Goal: Task Accomplishment & Management: Complete application form

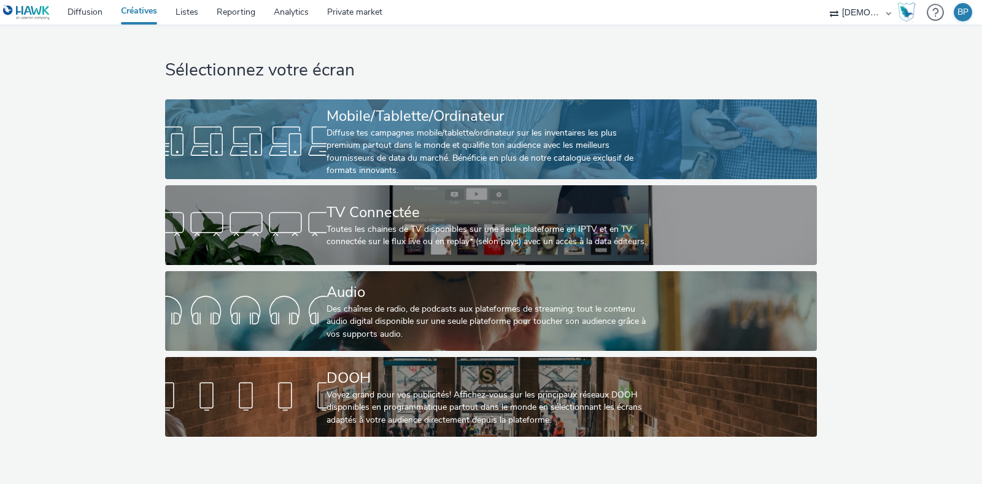
click at [392, 133] on div "Diffuse tes campagnes mobile/tablette/ordinateur sur les inventaires les plus p…" at bounding box center [489, 152] width 324 height 50
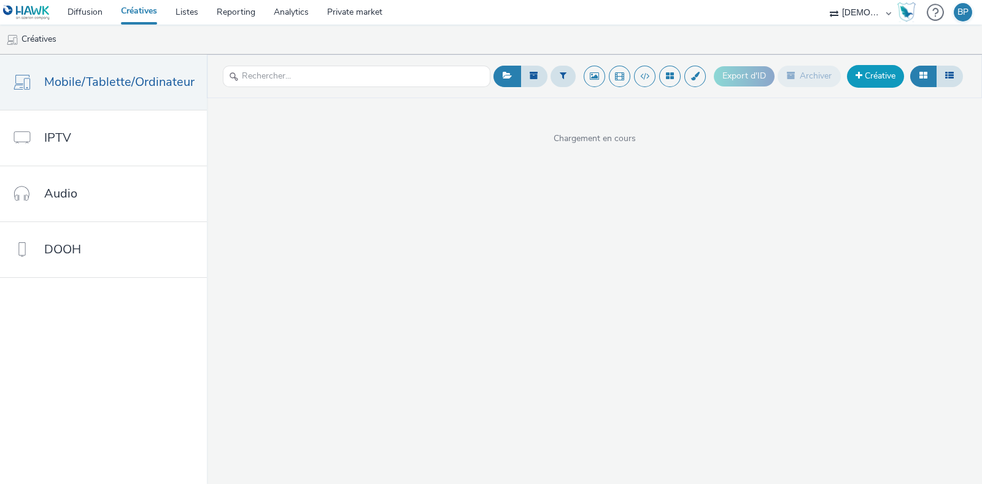
click at [888, 79] on link "Créative" at bounding box center [875, 76] width 57 height 22
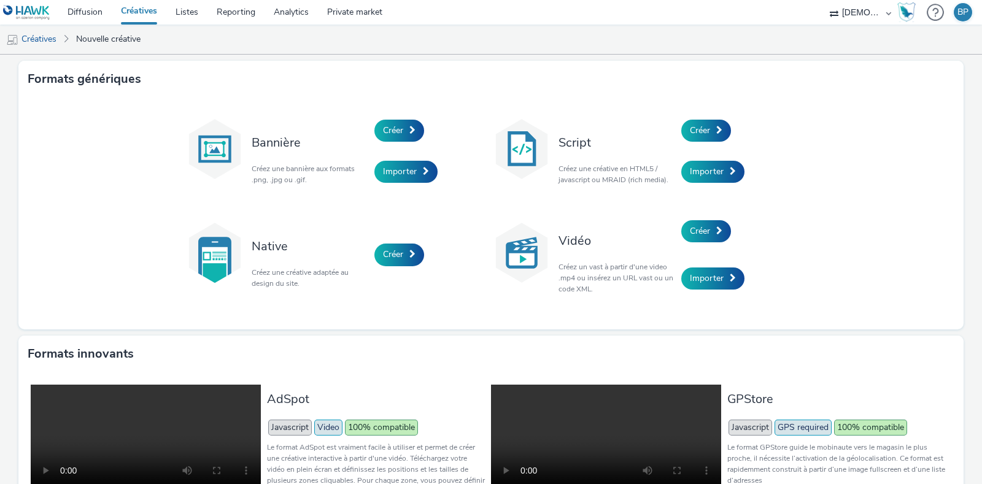
click at [654, 130] on div "Script Créez une créative en HTML5 / javascript ou MRAID (rich media)." at bounding box center [617, 151] width 129 height 83
click at [699, 127] on span "Créer" at bounding box center [700, 131] width 20 height 12
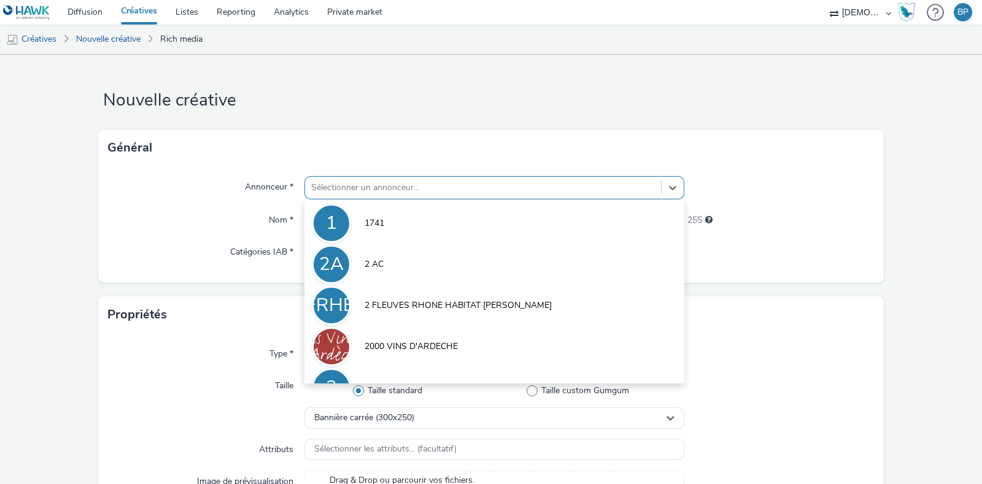
click at [401, 188] on div at bounding box center [483, 188] width 344 height 15
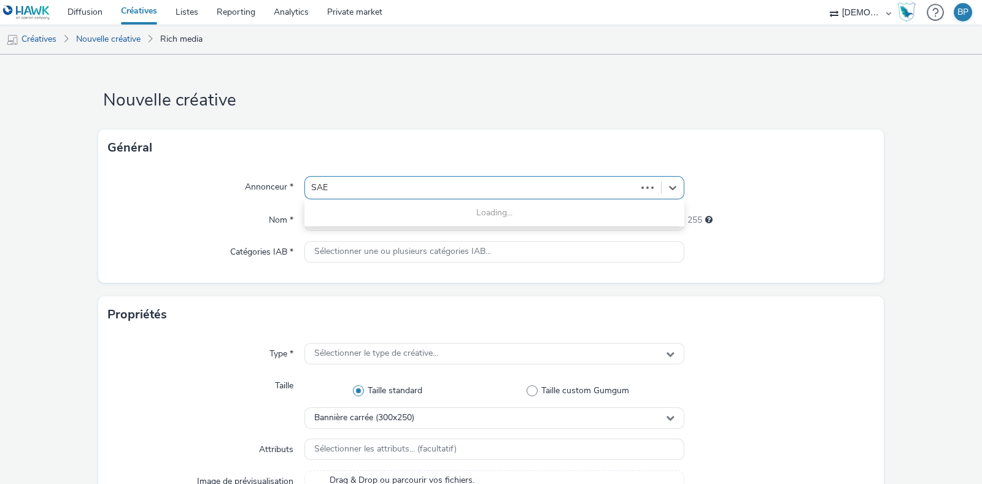
type input "SAEM"
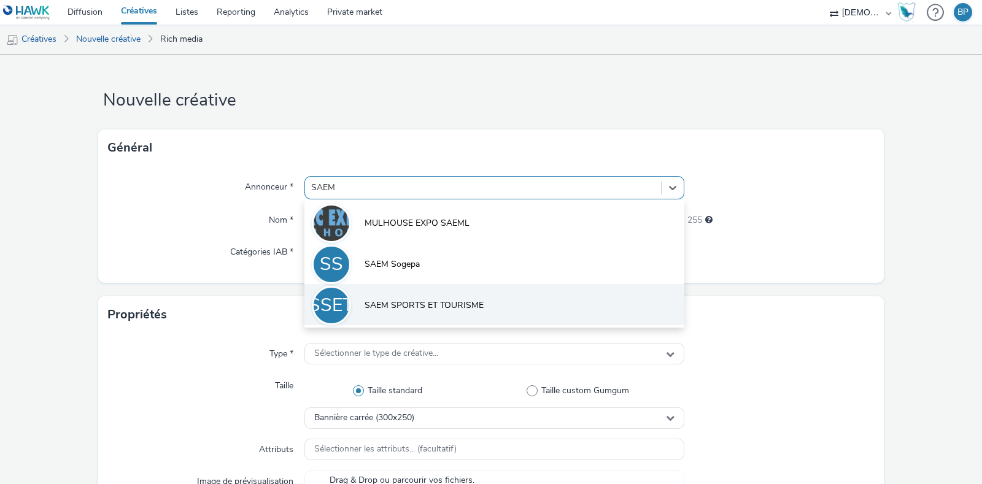
click at [463, 302] on span "SAEM SPORTS ET TOURISME" at bounding box center [424, 306] width 119 height 12
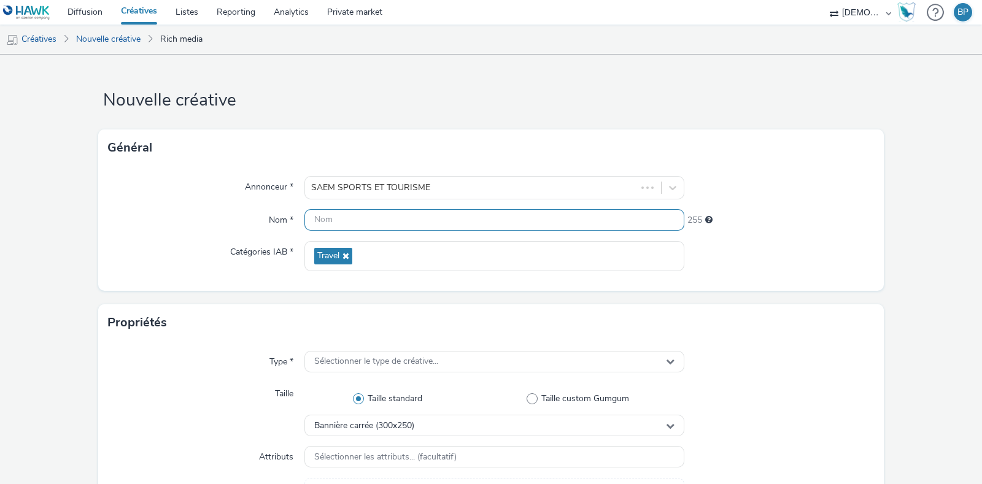
click at [396, 209] on input "text" at bounding box center [495, 219] width 380 height 21
click at [313, 219] on input "20x480_chatel" at bounding box center [495, 219] width 380 height 21
type input "320x480_chatel"
click at [844, 103] on h1 "Nouvelle créative" at bounding box center [491, 100] width 786 height 23
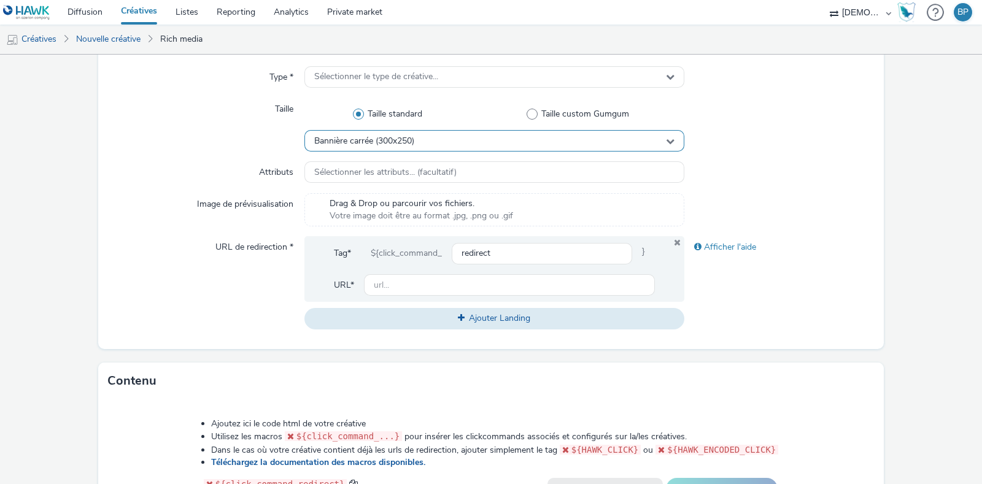
scroll to position [230, 0]
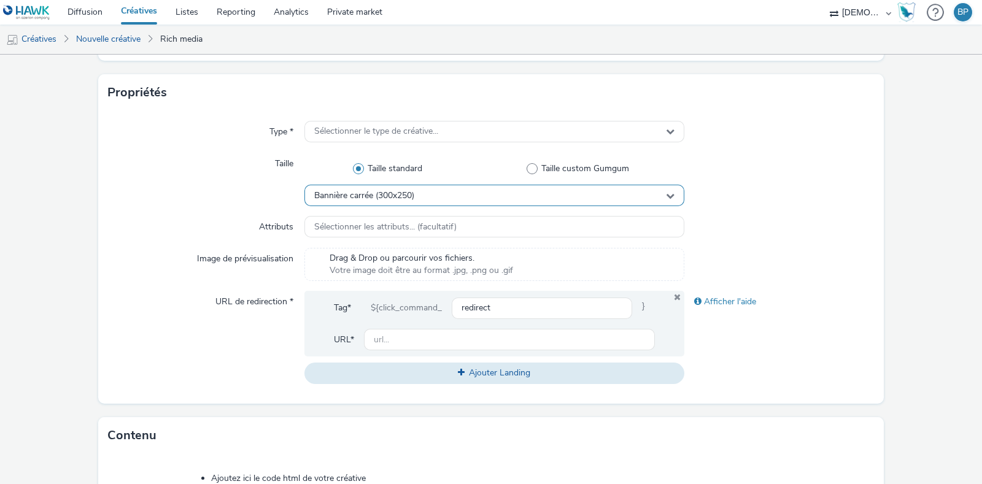
click at [389, 194] on span "Bannière carrée (300x250)" at bounding box center [364, 196] width 100 height 10
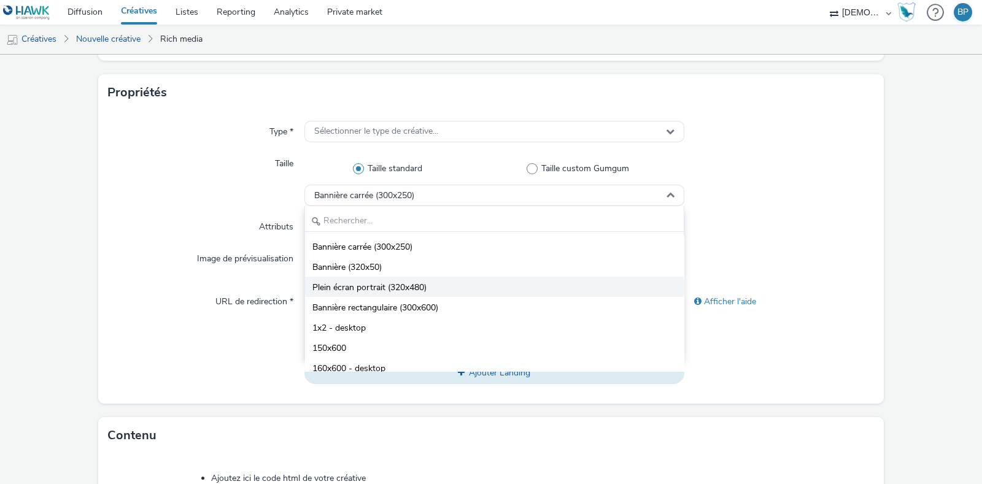
click at [392, 282] on span "Plein écran portrait (320x480)" at bounding box center [370, 288] width 114 height 12
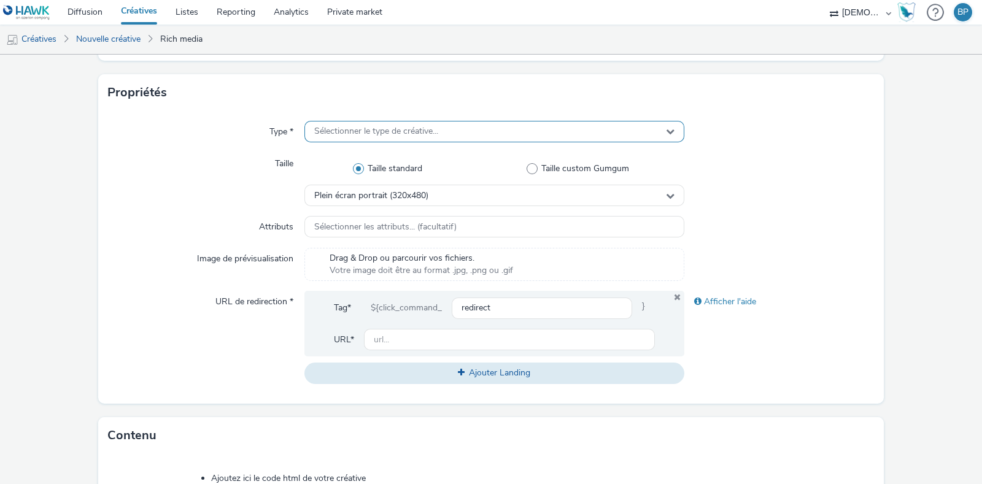
click at [400, 131] on span "Sélectionner le type de créative..." at bounding box center [376, 131] width 124 height 10
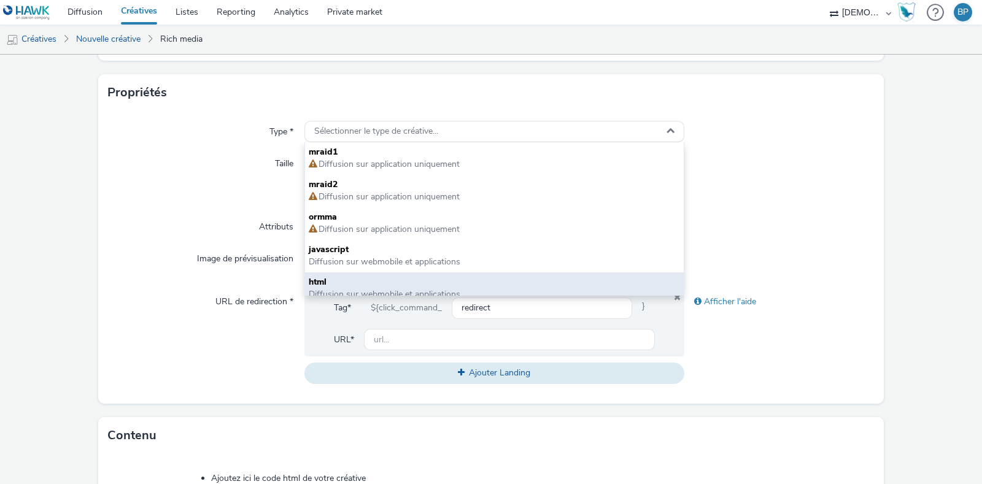
click at [354, 289] on span "Diffusion sur webmobile et applications" at bounding box center [385, 295] width 152 height 12
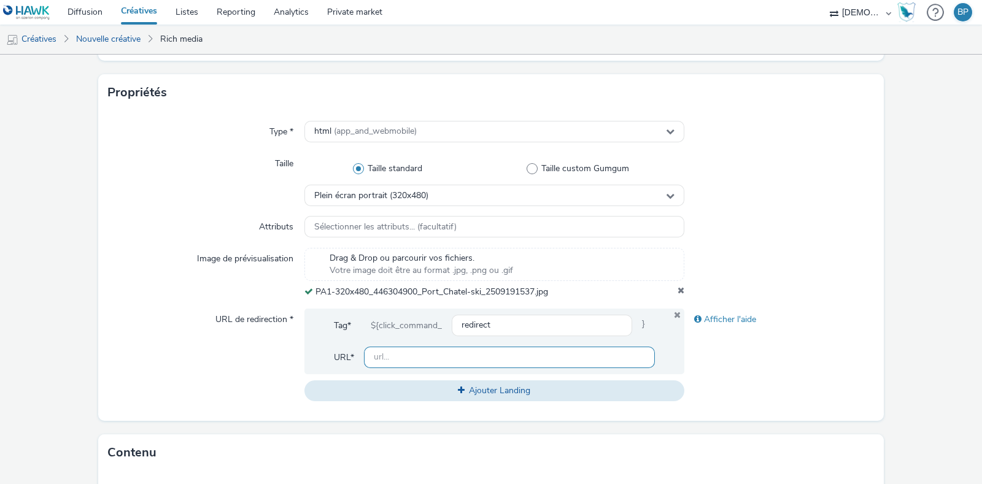
click at [397, 355] on input "text" at bounding box center [509, 357] width 291 height 21
paste input "[URL][DOMAIN_NAME]"
type input "[URL][DOMAIN_NAME]"
click at [904, 265] on form "Nouvelle créative Général Annonceur * SAEM SPORTS ET TOURISME Nom * 320x480_cha…" at bounding box center [491, 336] width 982 height 1025
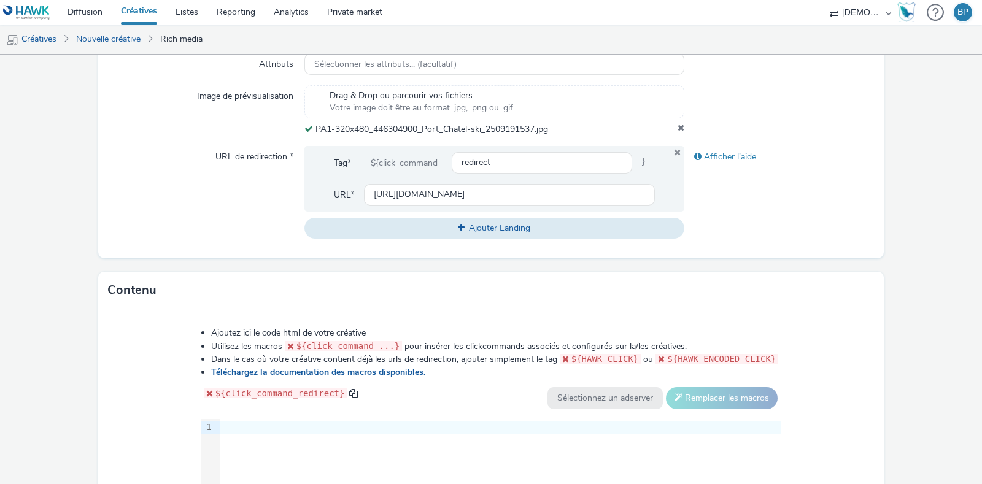
scroll to position [537, 0]
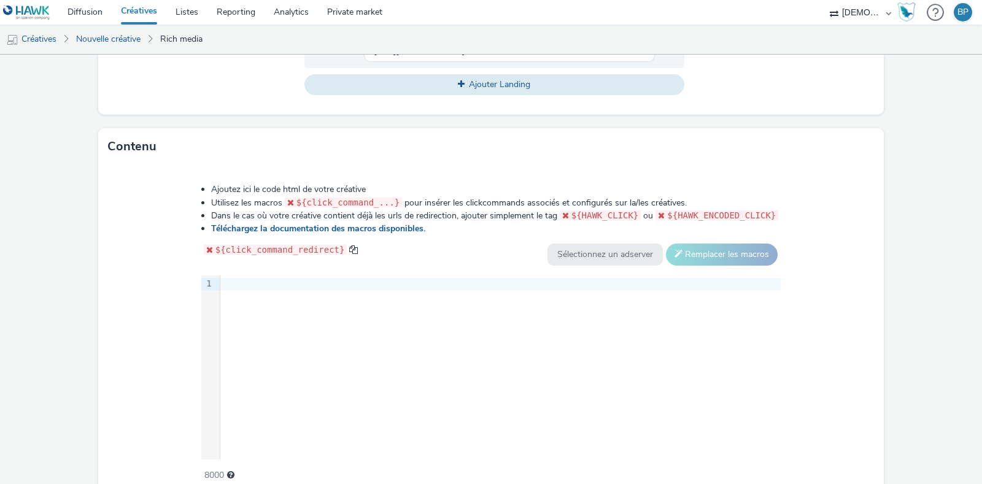
click at [372, 286] on div at bounding box center [500, 284] width 561 height 12
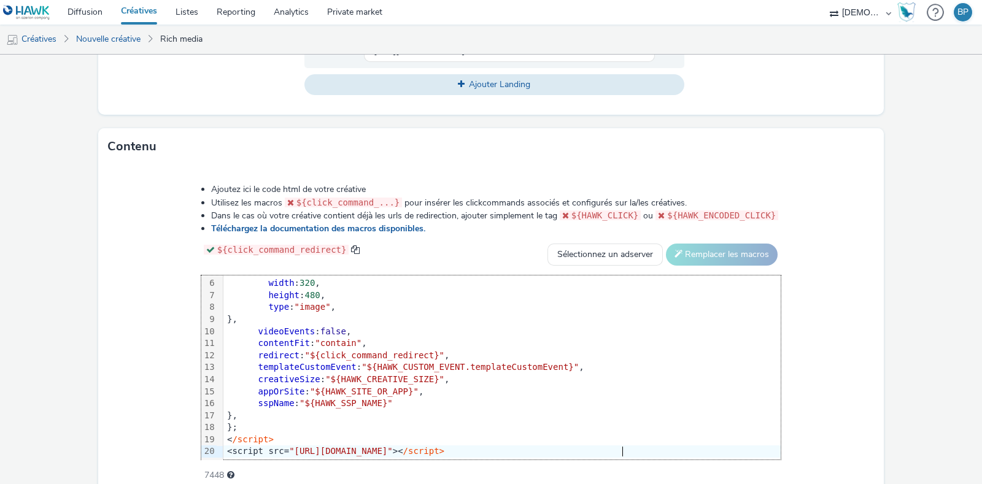
click at [847, 327] on div "Ajoutez ici le code html de votre créative Utilisez les macros ${click_command_…" at bounding box center [491, 331] width 786 height 332
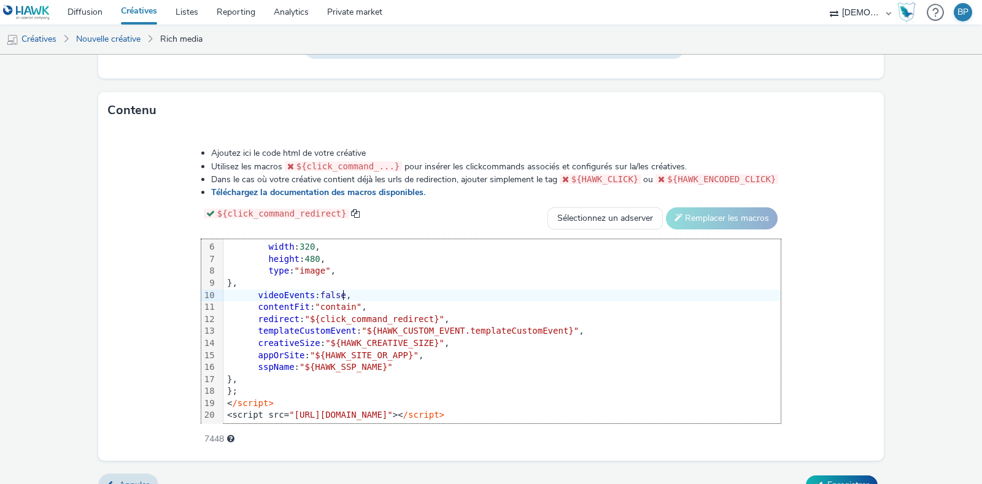
scroll to position [592, 0]
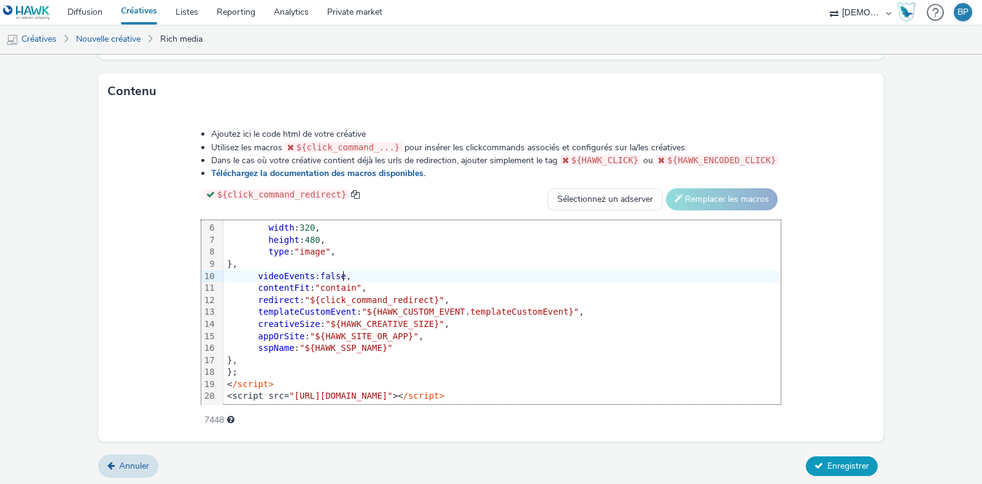
click at [828, 460] on span "Enregistrer" at bounding box center [849, 466] width 42 height 12
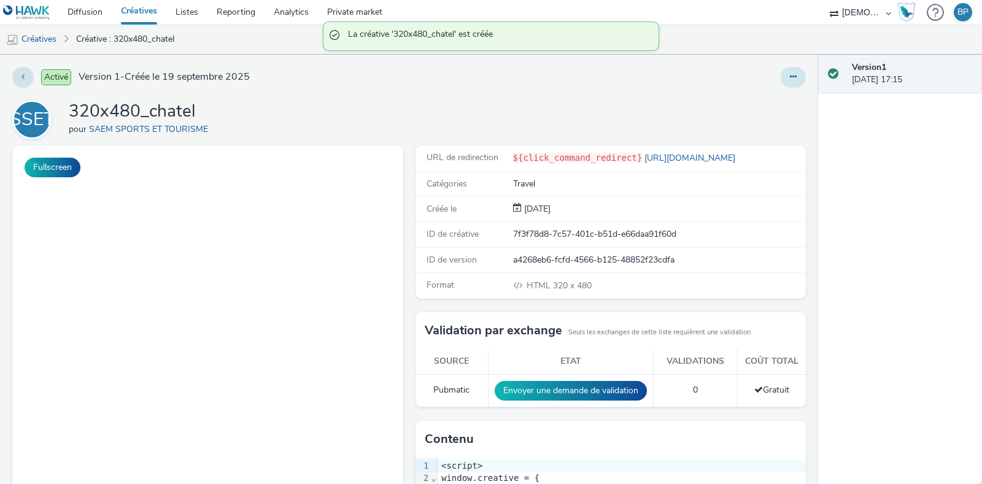
click at [790, 75] on icon at bounding box center [793, 76] width 7 height 9
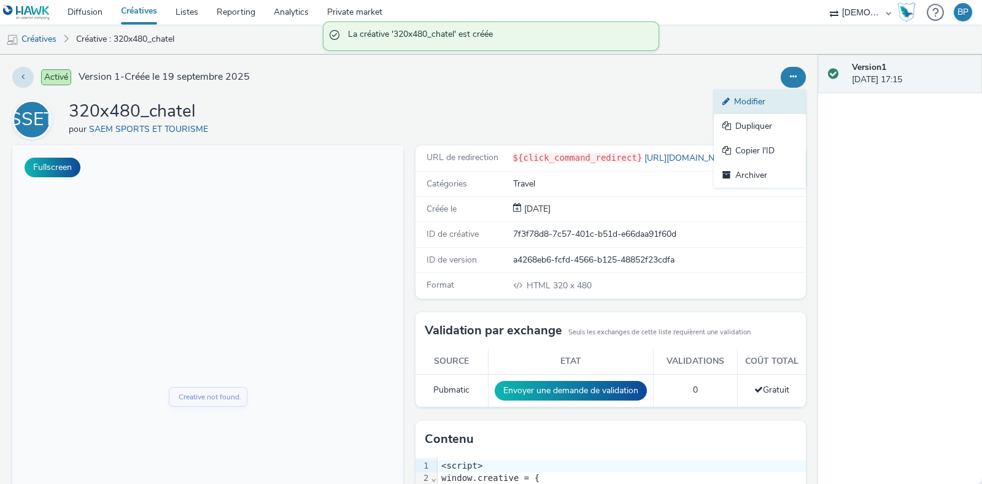
click at [750, 95] on link "Modifier" at bounding box center [760, 102] width 92 height 25
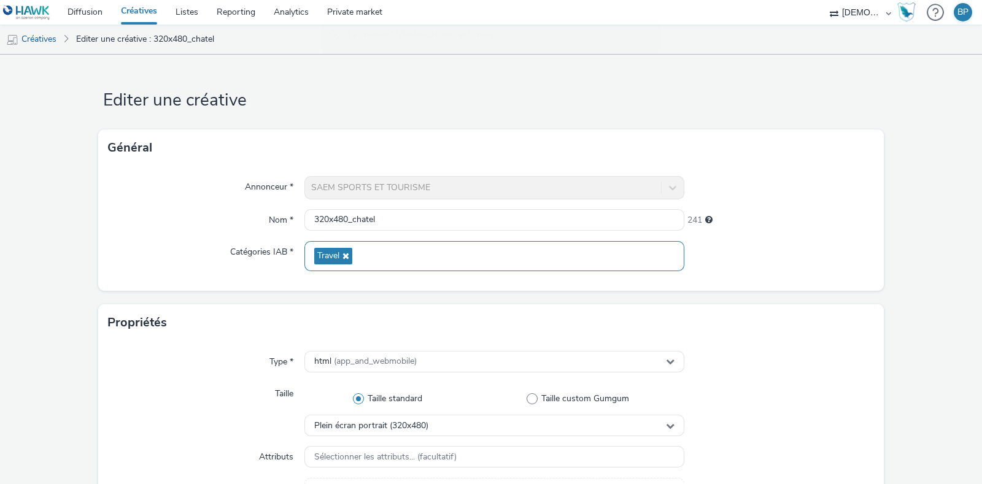
scroll to position [230, 0]
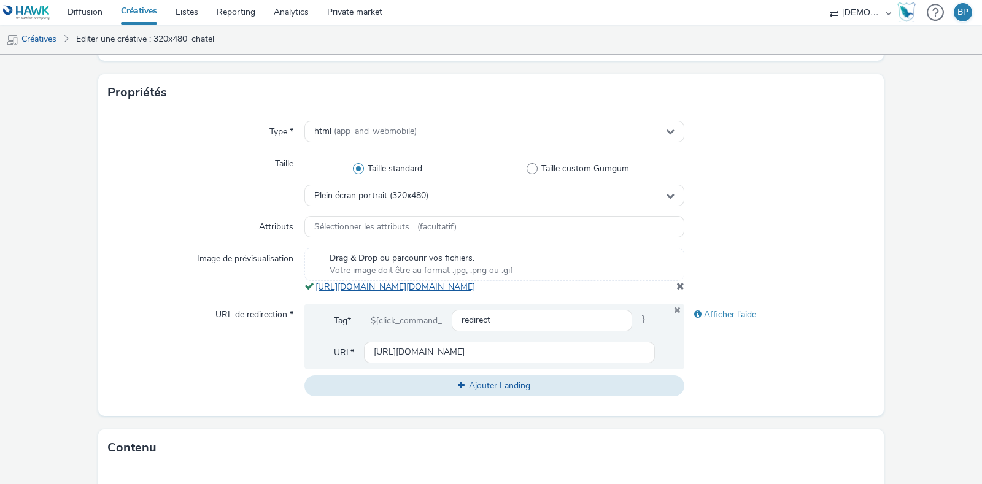
copy link "ttps://[DOMAIN_NAME][URL][DOMAIN_NAME]"
copy span "[URL][DOMAIN_NAME][DOMAIN_NAME]"
drag, startPoint x: 664, startPoint y: 299, endPoint x: 306, endPoint y: 288, distance: 358.1
click at [306, 288] on div "Drag & Drop ou parcourir vos fichiers. Votre image doit être au format .jpg, .p…" at bounding box center [495, 270] width 380 height 45
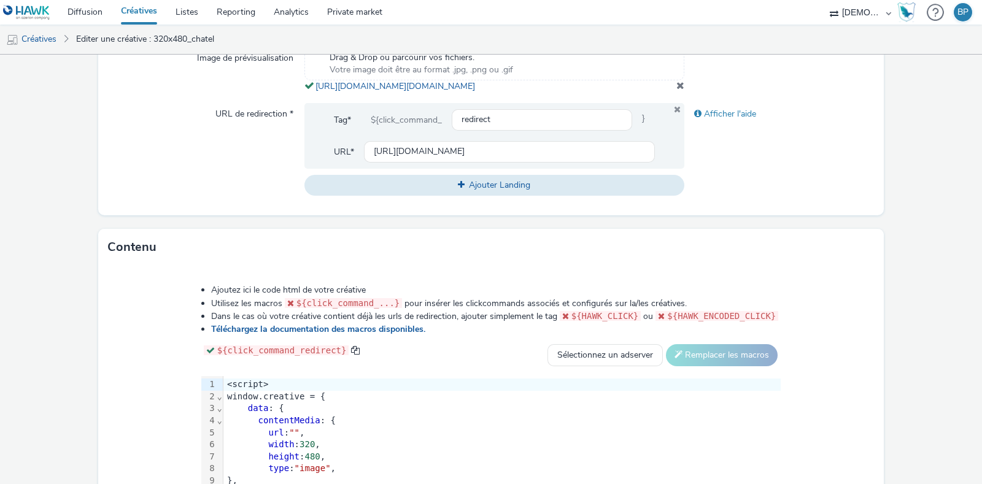
scroll to position [537, 0]
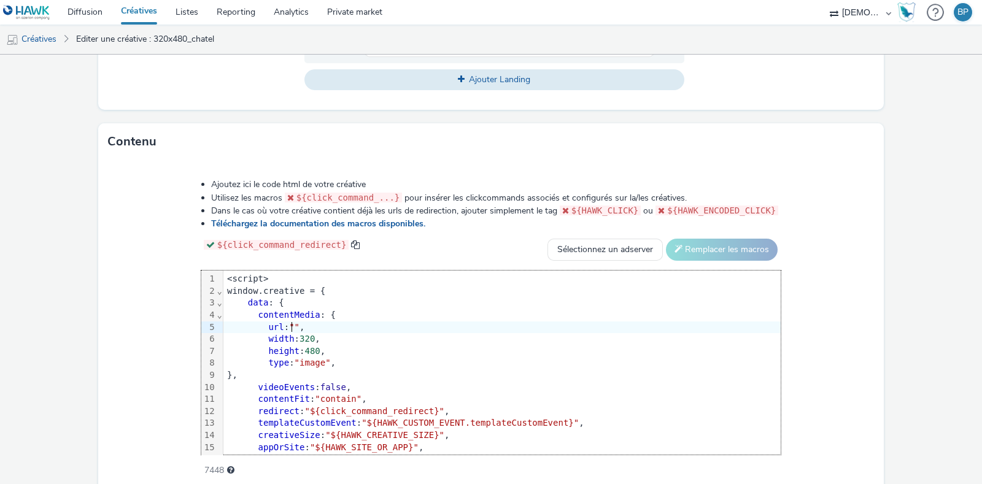
click at [292, 332] on span """" at bounding box center [294, 327] width 10 height 10
